Goal: Browse casually: Explore the website without a specific task or goal

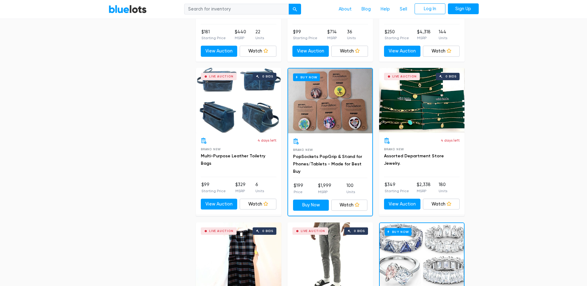
scroll to position [2602, 0]
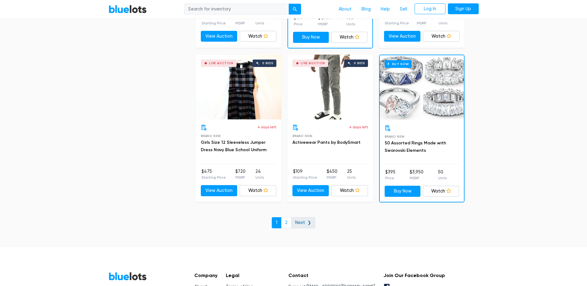
click at [304, 223] on link "Next ❯" at bounding box center [303, 222] width 24 height 11
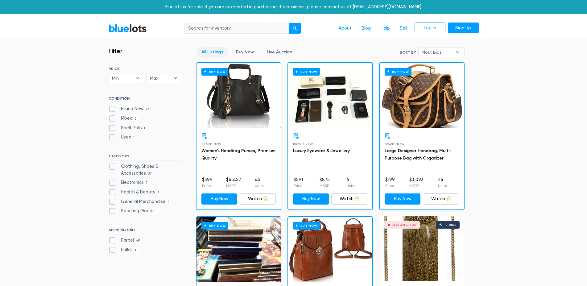
click at [129, 27] on link "BlueLots" at bounding box center [128, 28] width 38 height 9
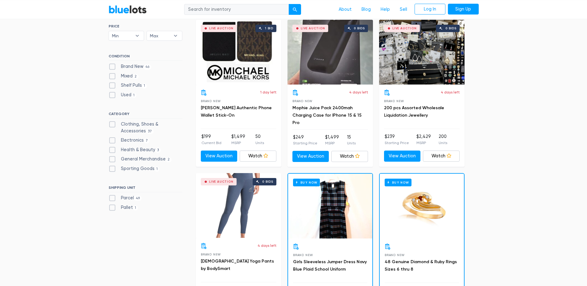
scroll to position [168, 0]
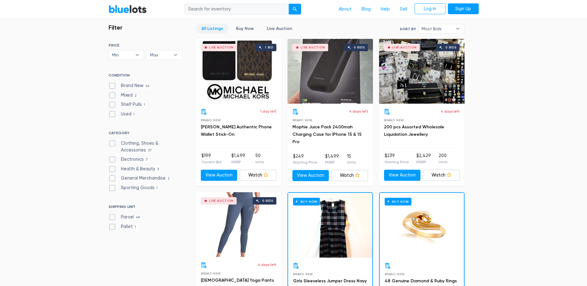
click at [110, 169] on label "Health & Beauty 3" at bounding box center [135, 169] width 52 height 7
click at [110, 169] on Beauty"] "Health & Beauty 3" at bounding box center [111, 168] width 4 height 4
checkbox Beauty"] "true"
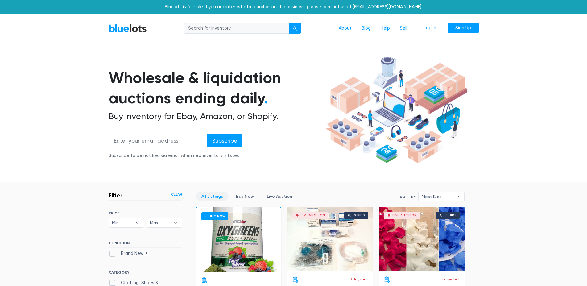
scroll to position [166, 0]
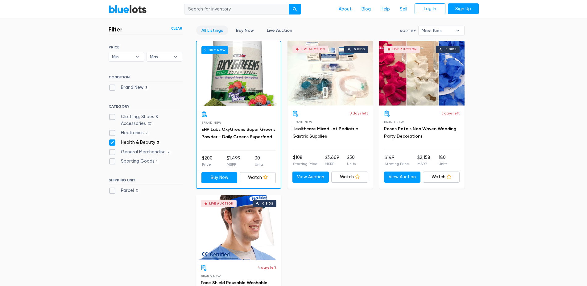
click at [112, 142] on label "Health & Beauty 3" at bounding box center [135, 142] width 52 height 7
click at [112, 142] on Beauty"] "Health & Beauty 3" at bounding box center [111, 141] width 4 height 4
checkbox Beauty"] "false"
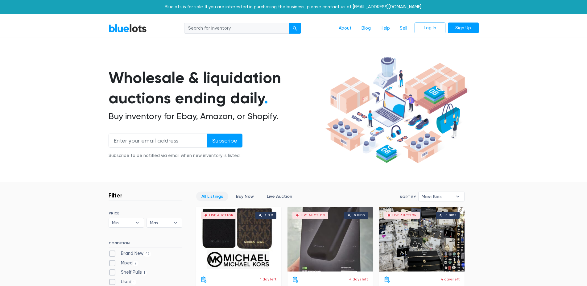
scroll to position [166, 0]
